Goal: Find specific page/section: Find specific page/section

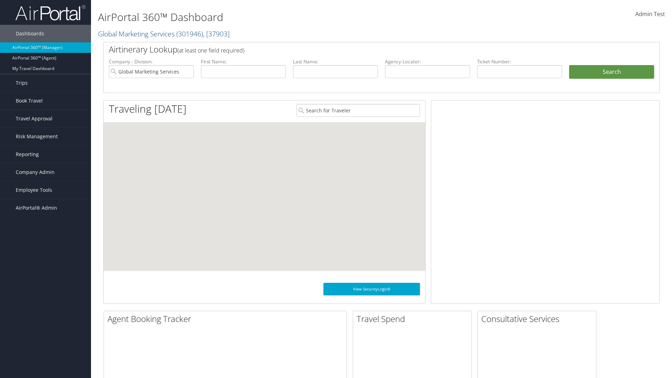
click at [46, 172] on span "Company Admin" at bounding box center [35, 173] width 39 height 18
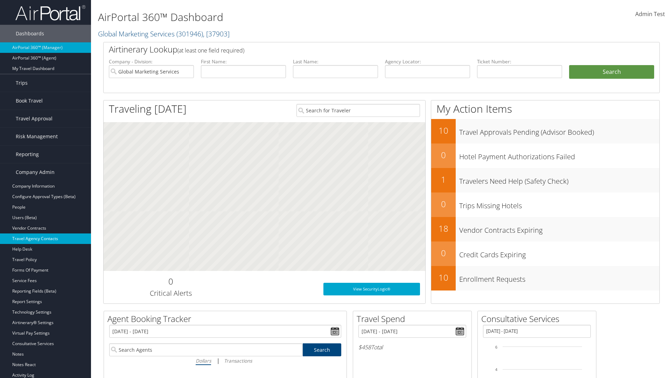
click at [46, 239] on link "Travel Agency Contacts" at bounding box center [45, 239] width 91 height 11
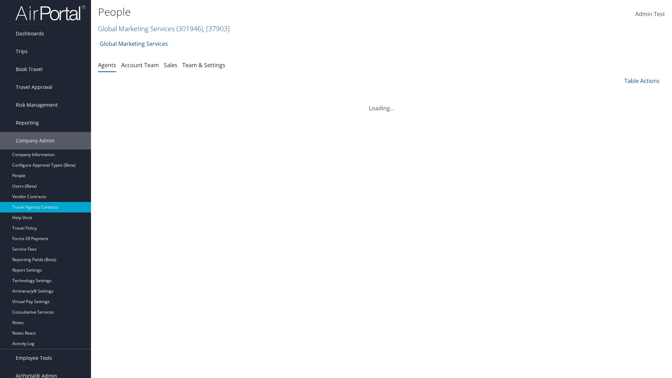
click at [204, 65] on link "Team & Settings" at bounding box center [203, 65] width 43 height 8
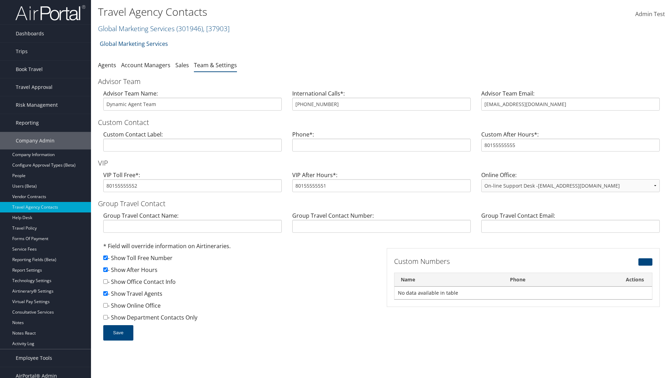
click at [136, 28] on link "Global Marketing Services ( 301946 ) , [ 37903 ]" at bounding box center [164, 28] width 132 height 9
click at [0, 0] on input "search" at bounding box center [0, 0] width 0 height 0
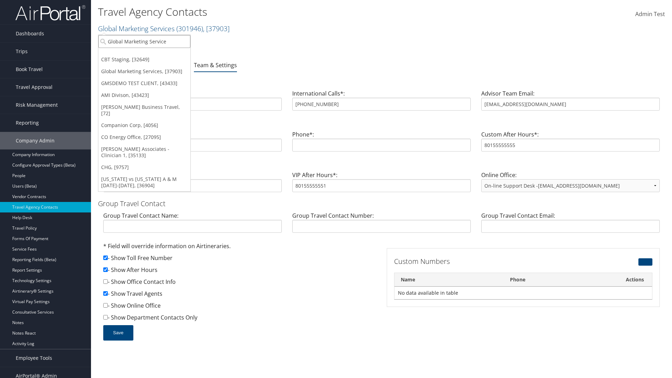
type input "Global Marketing Services"
